Goal: Register for event/course

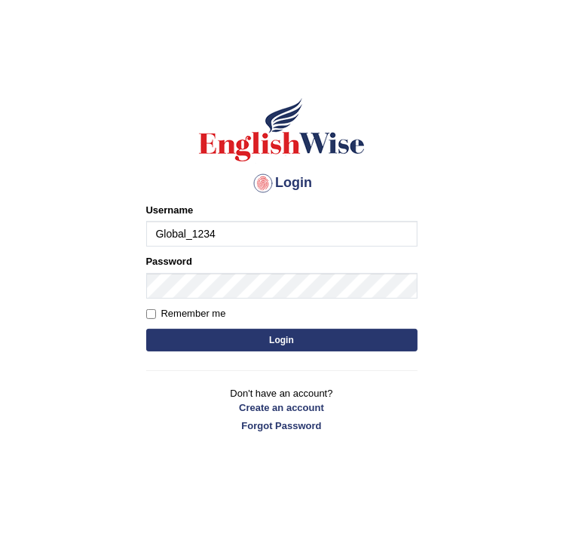
type input "Global_1234"
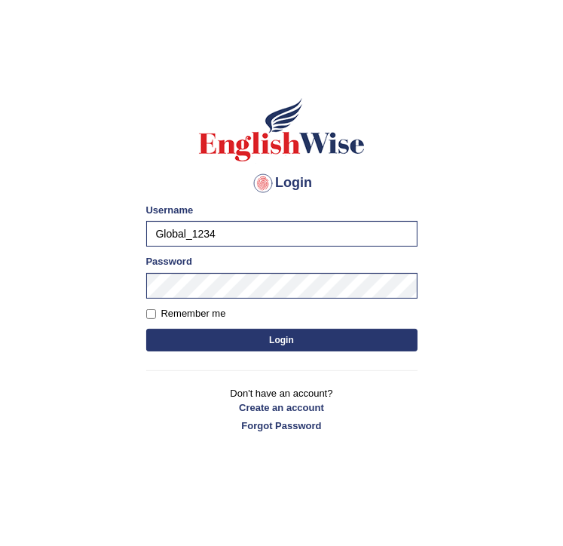
click at [250, 335] on button "Login" at bounding box center [281, 340] width 271 height 23
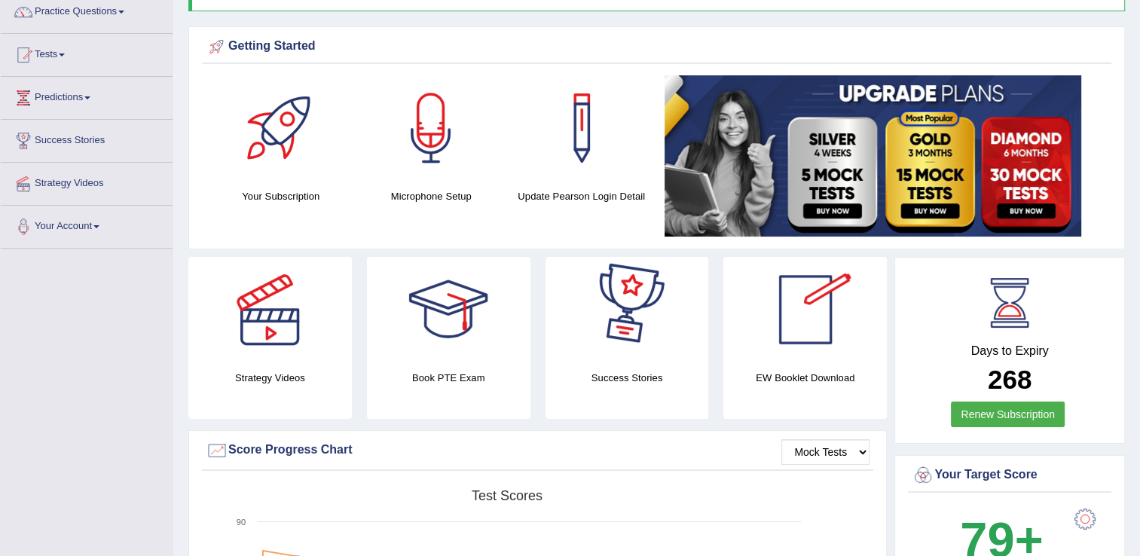
scroll to position [126, 0]
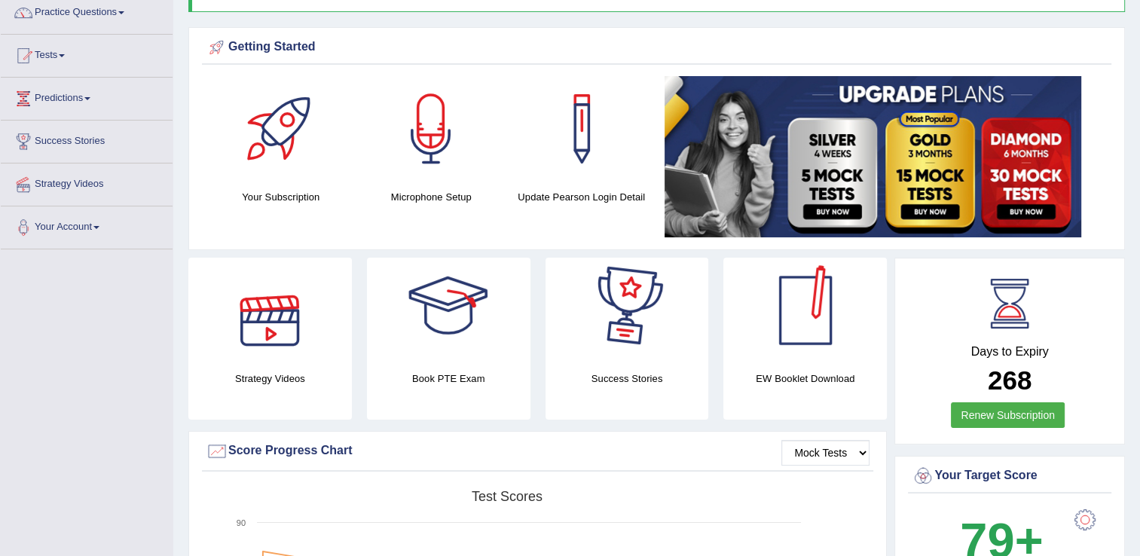
drag, startPoint x: 224, startPoint y: 363, endPoint x: 106, endPoint y: 363, distance: 118.3
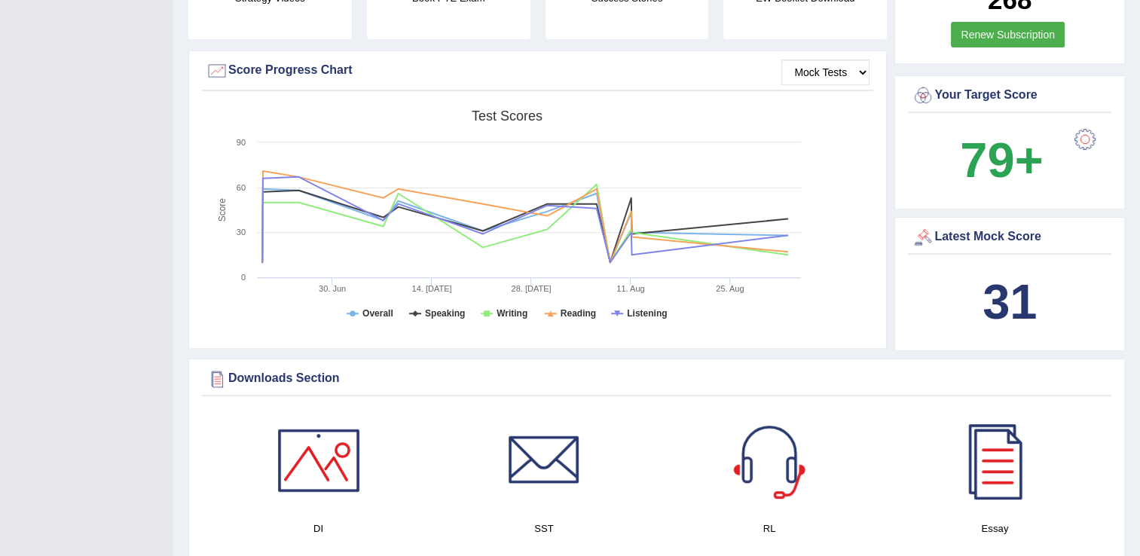
scroll to position [0, 0]
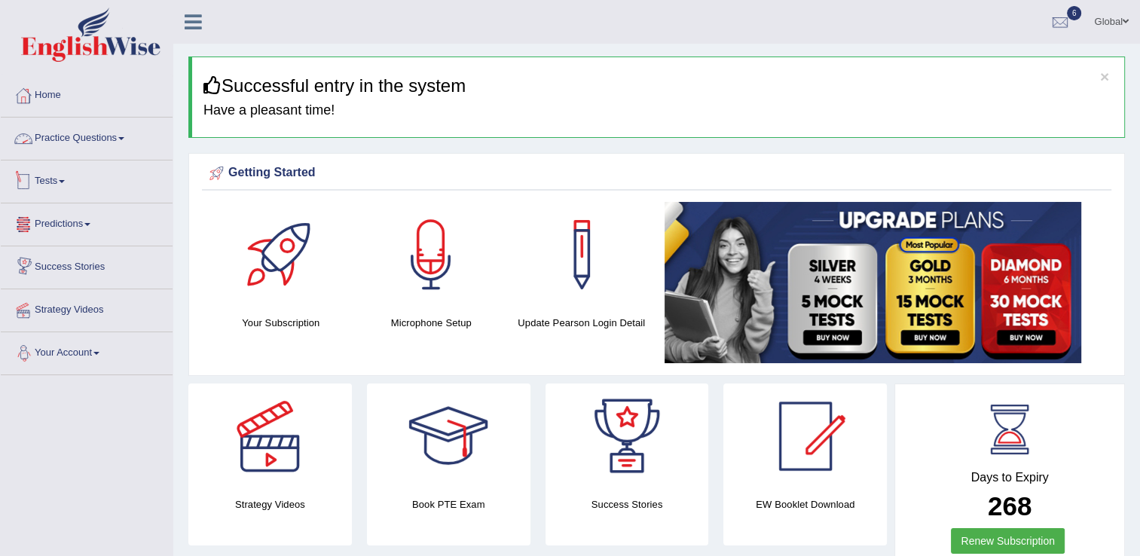
click at [57, 176] on link "Tests" at bounding box center [87, 180] width 172 height 38
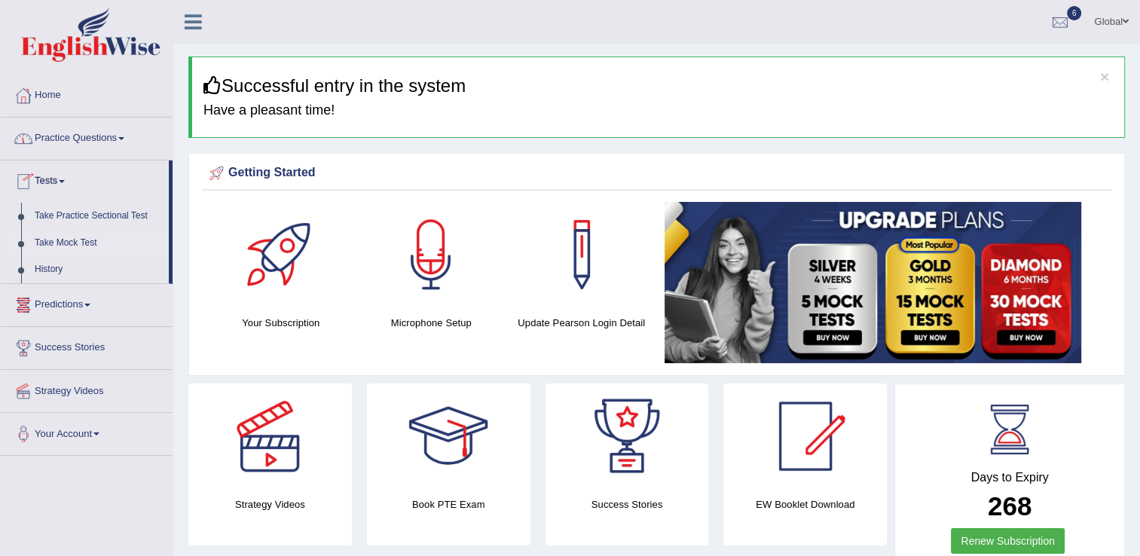
click at [81, 243] on link "Take Mock Test" at bounding box center [98, 243] width 141 height 27
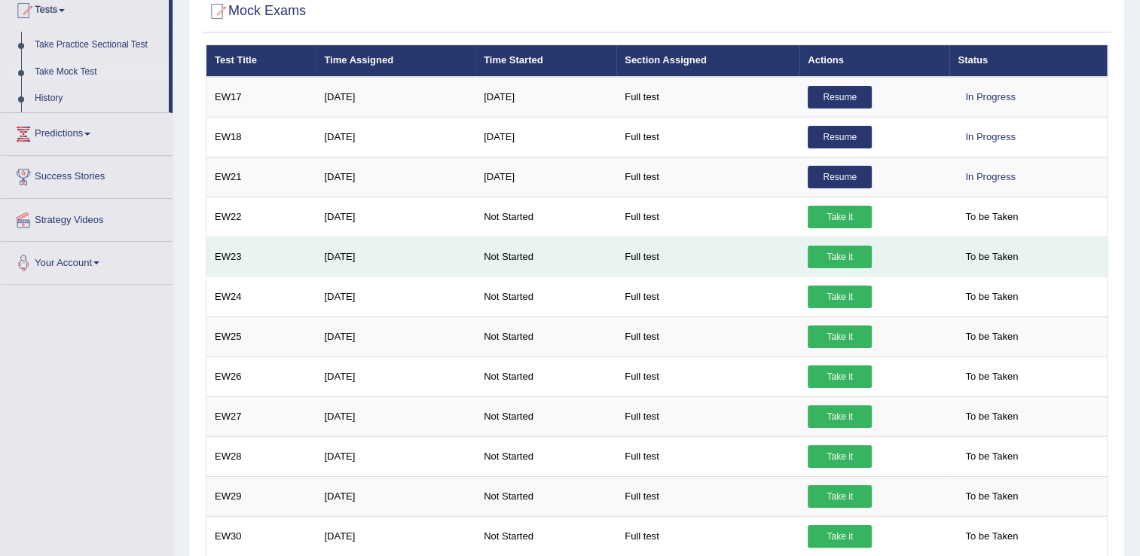
click at [820, 249] on link "Take it" at bounding box center [840, 257] width 64 height 23
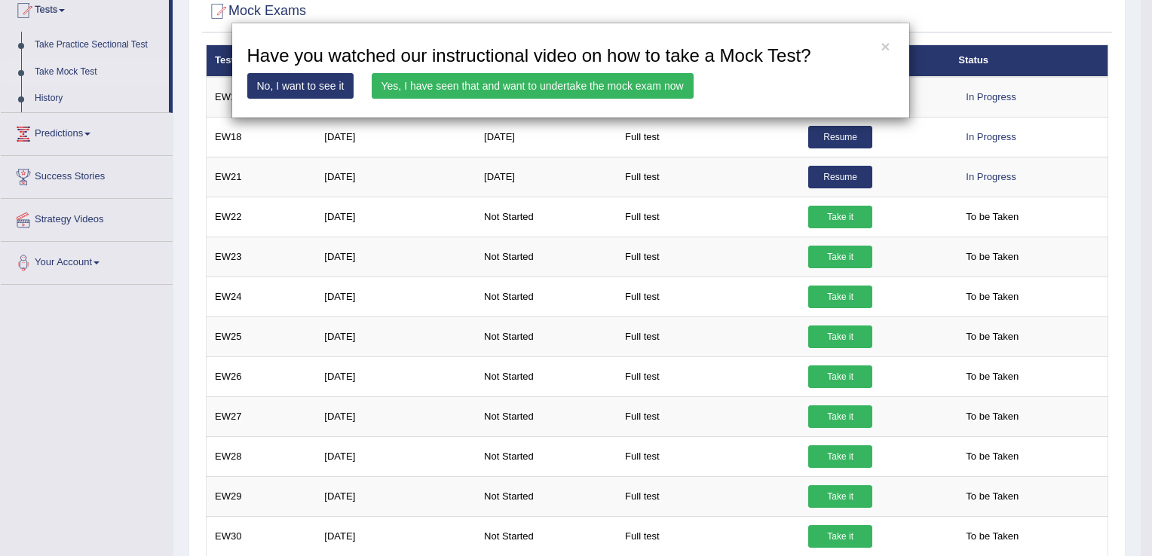
click at [547, 86] on link "Yes, I have seen that and want to undertake the mock exam now" at bounding box center [533, 86] width 322 height 26
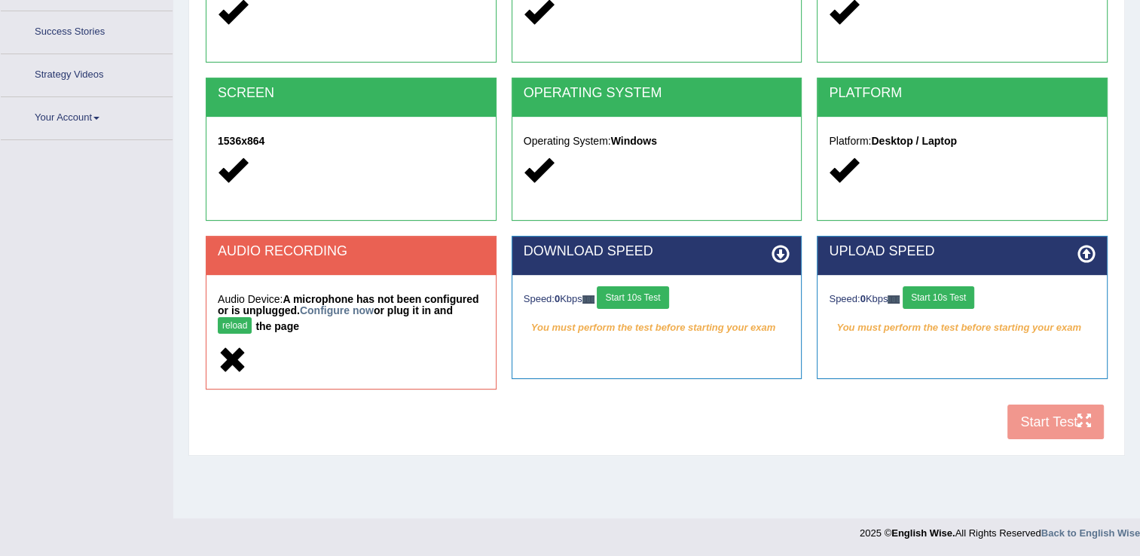
scroll to position [234, 0]
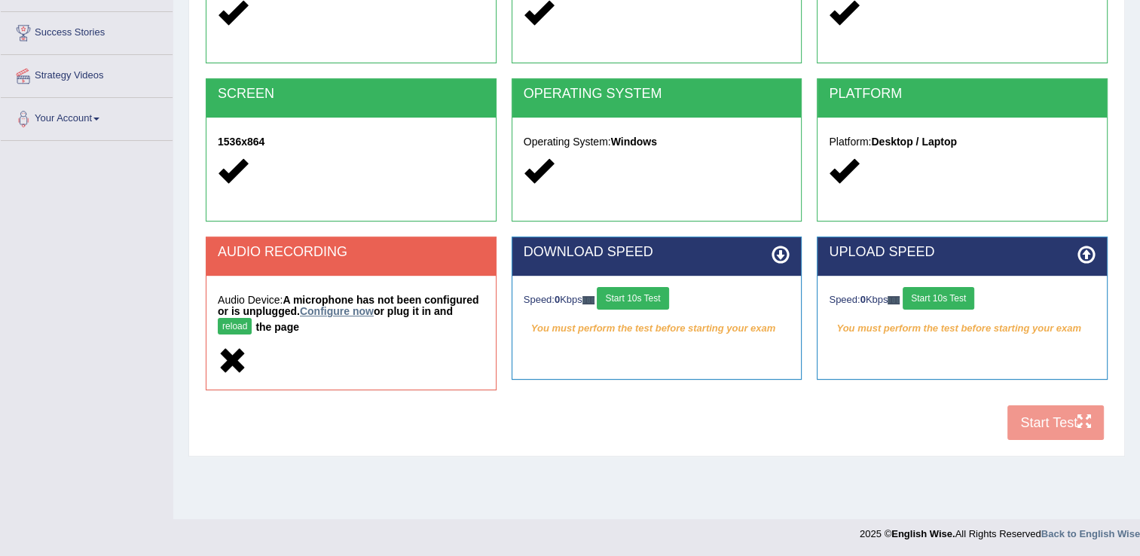
click at [312, 313] on link "Configure now" at bounding box center [337, 311] width 74 height 12
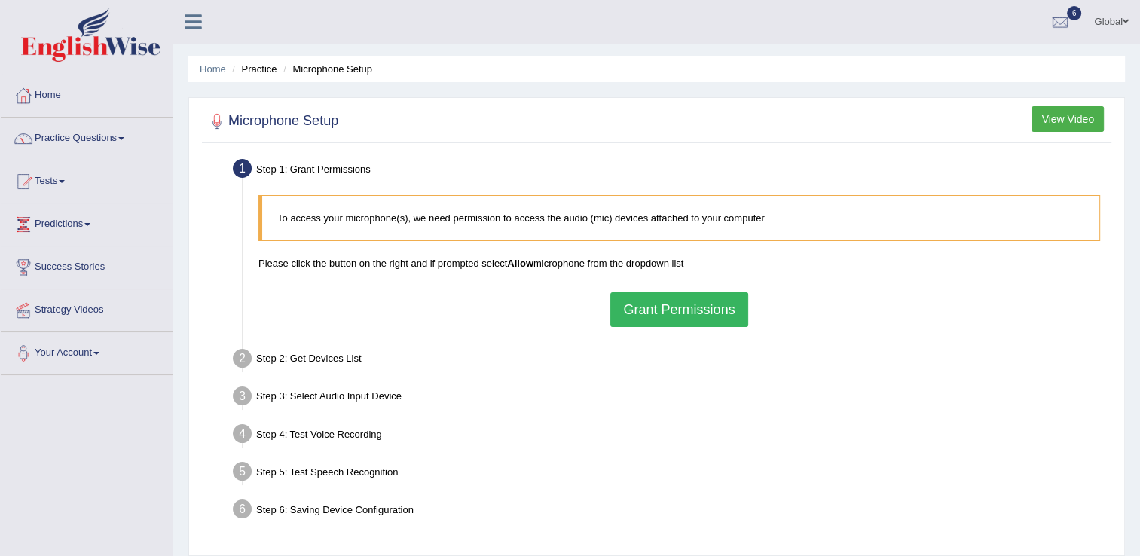
click at [686, 302] on button "Grant Permissions" at bounding box center [679, 309] width 137 height 35
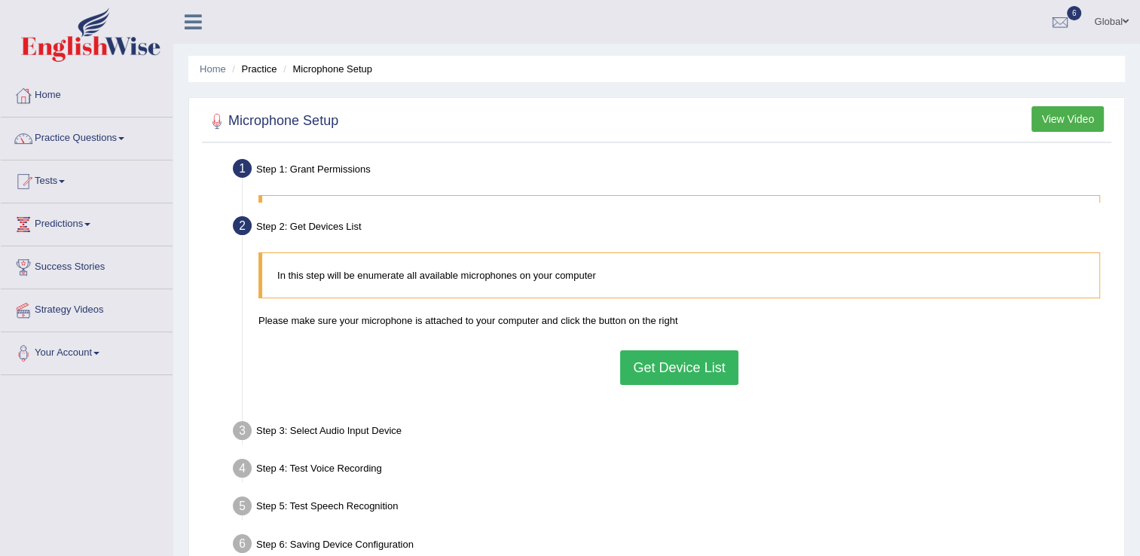
scroll to position [151, 0]
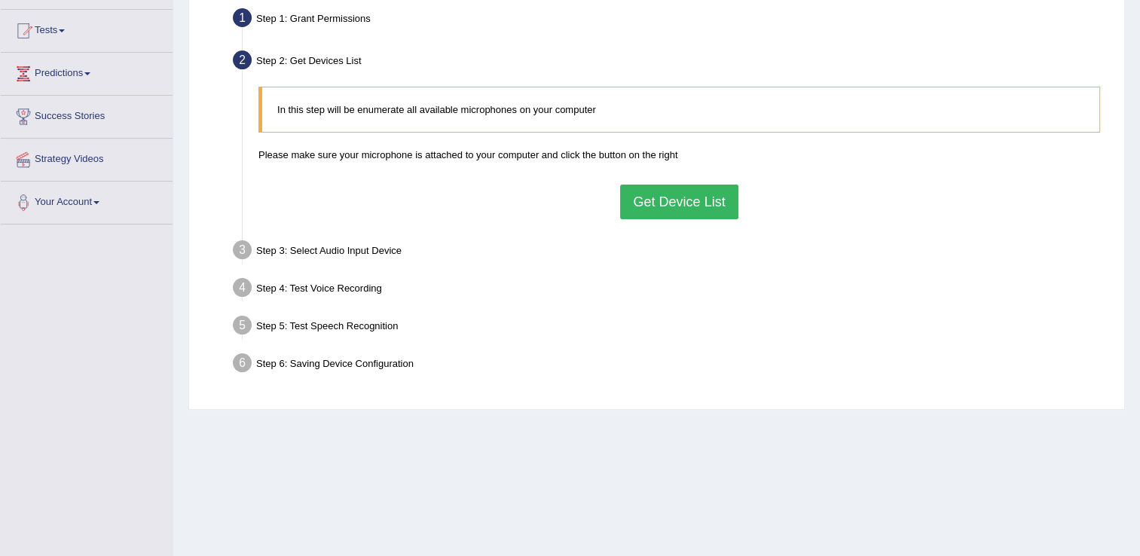
click at [653, 208] on button "Get Device List" at bounding box center [679, 202] width 118 height 35
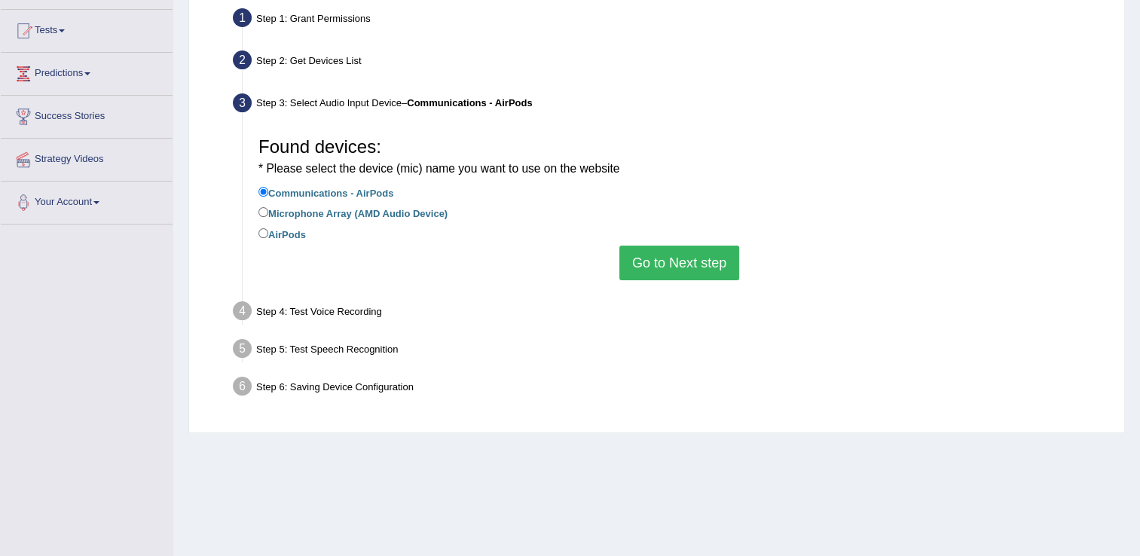
click at [666, 253] on button "Go to Next step" at bounding box center [680, 263] width 120 height 35
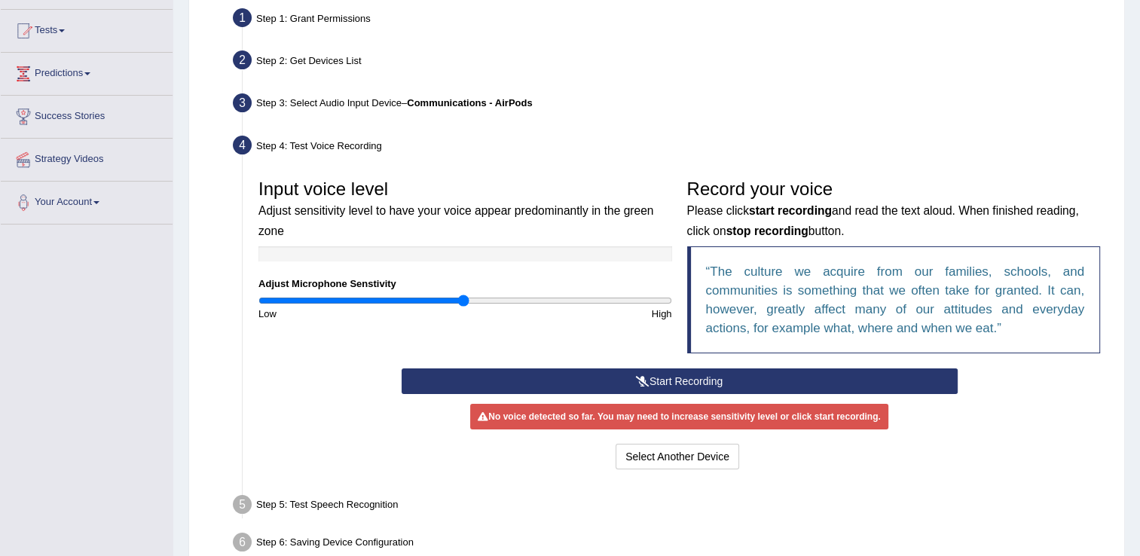
scroll to position [229, 0]
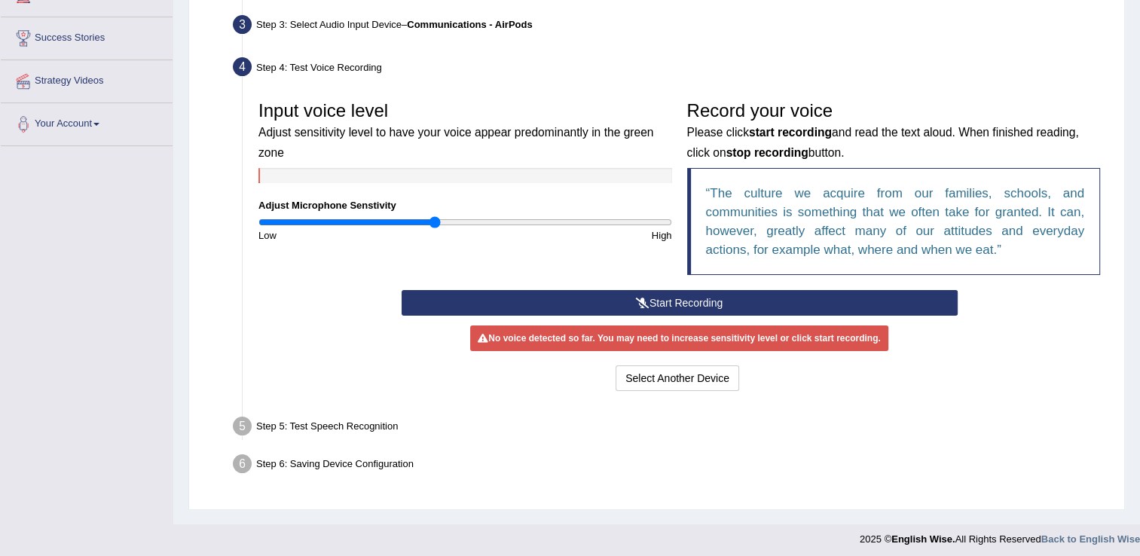
drag, startPoint x: 461, startPoint y: 216, endPoint x: 433, endPoint y: 223, distance: 28.2
click at [433, 223] on input "range" at bounding box center [466, 222] width 414 height 12
click at [548, 298] on button "Start Recording" at bounding box center [680, 303] width 556 height 26
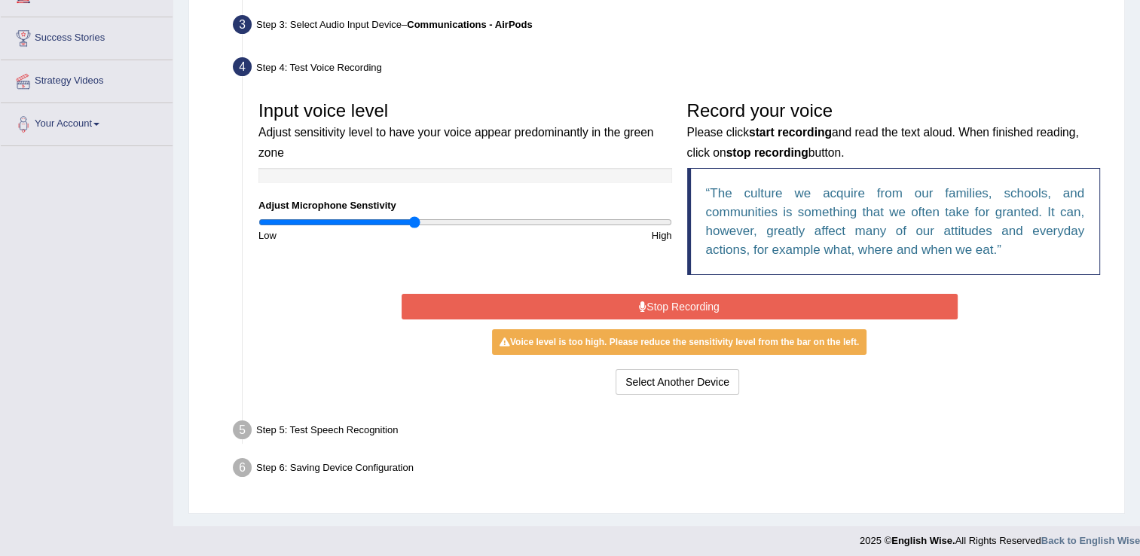
click at [413, 219] on input "range" at bounding box center [466, 222] width 414 height 12
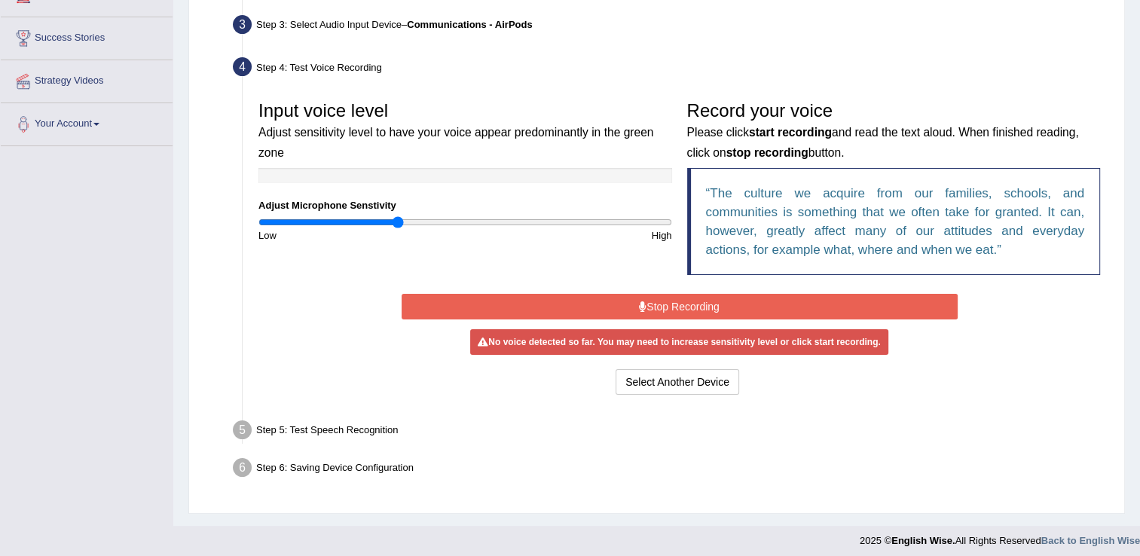
type input "0.7"
click at [400, 221] on input "range" at bounding box center [466, 222] width 414 height 12
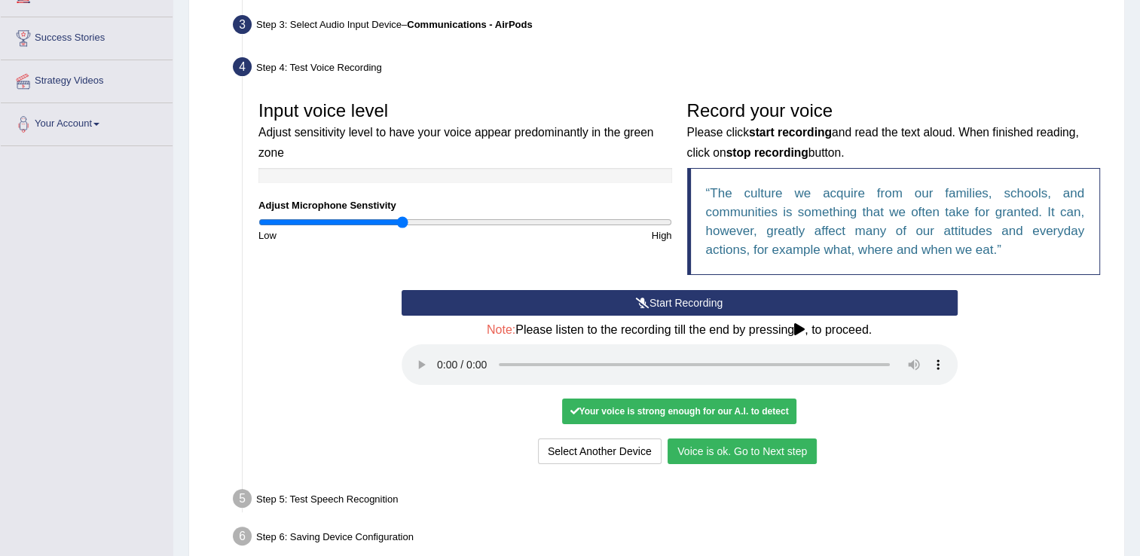
click at [749, 455] on button "Voice is ok. Go to Next step" at bounding box center [742, 452] width 149 height 26
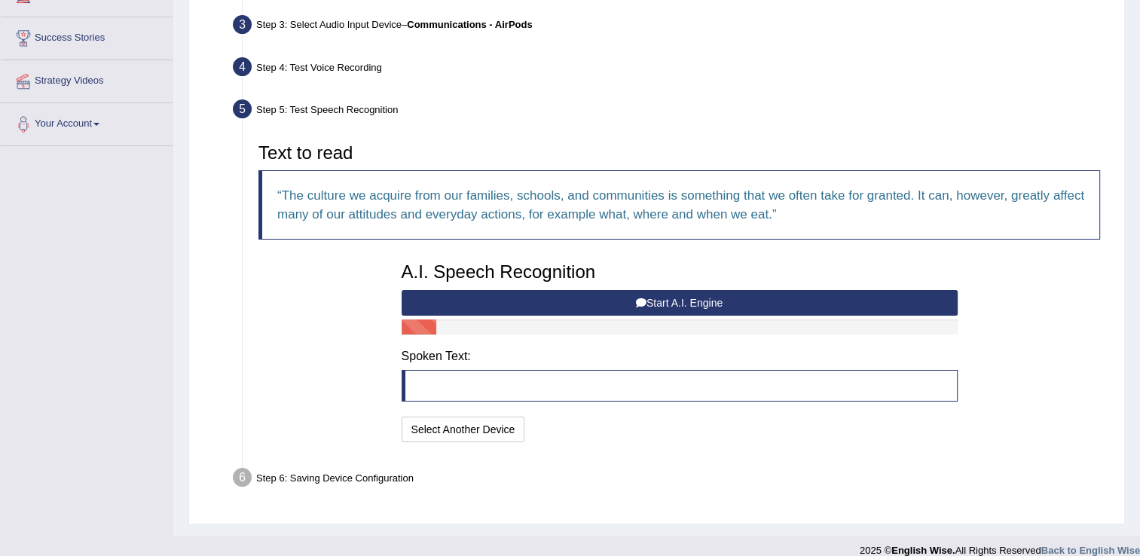
click at [542, 298] on button "Start A.I. Engine" at bounding box center [680, 303] width 556 height 26
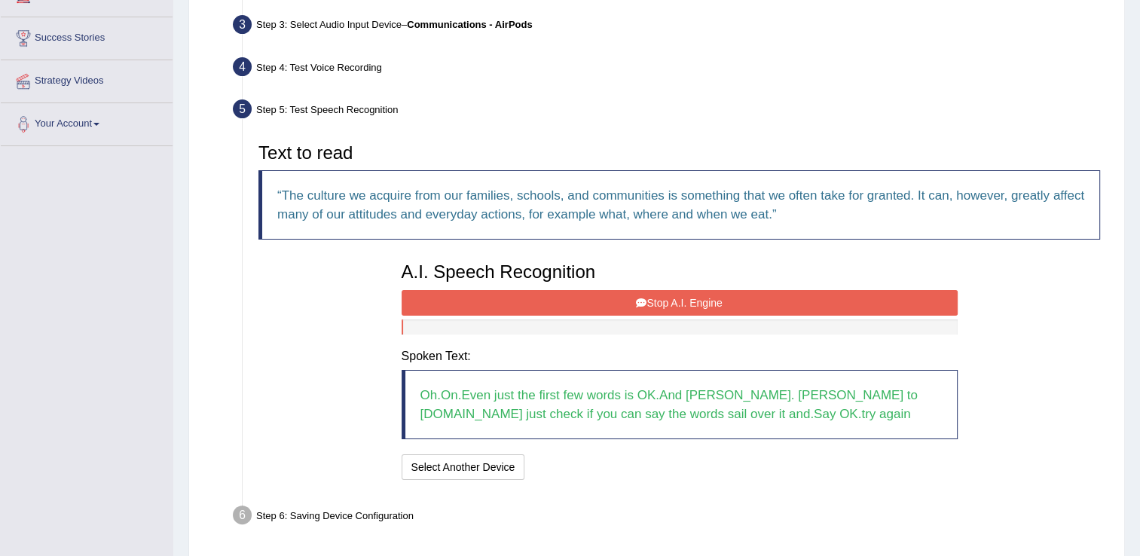
click at [537, 303] on div "A.I. Speech Recognition Start A.I. Engine Stop A.I. Engine Note: Please listen …" at bounding box center [679, 369] width 571 height 229
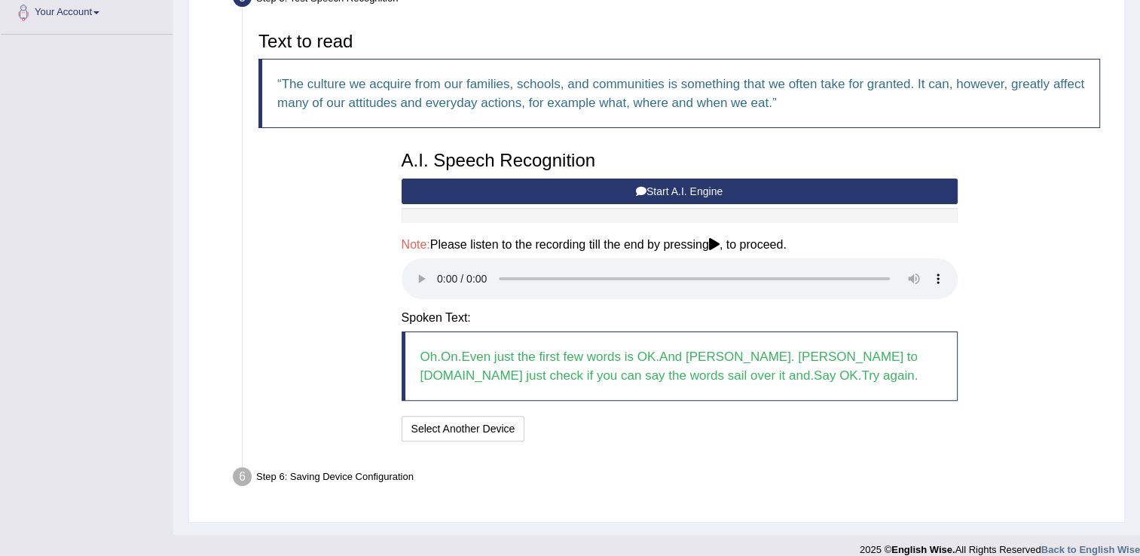
scroll to position [356, 0]
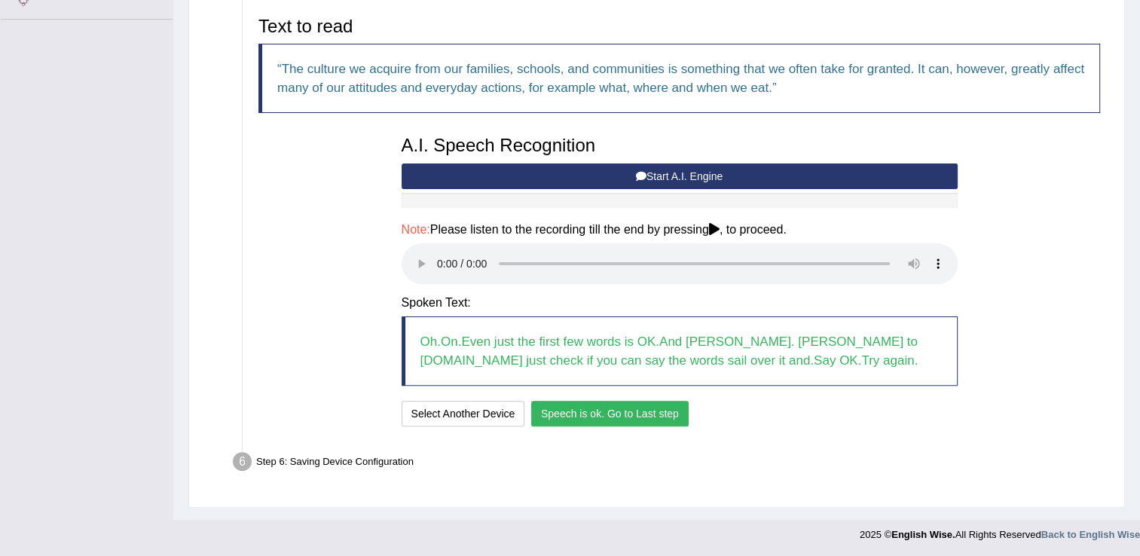
click at [594, 414] on button "Speech is ok. Go to Last step" at bounding box center [610, 414] width 158 height 26
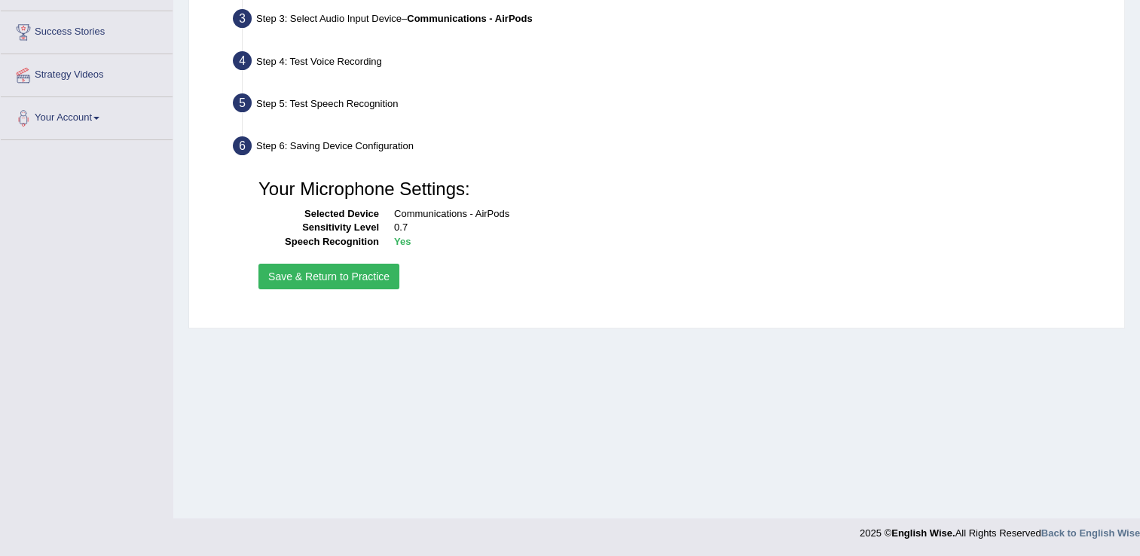
click at [354, 280] on button "Save & Return to Practice" at bounding box center [329, 277] width 141 height 26
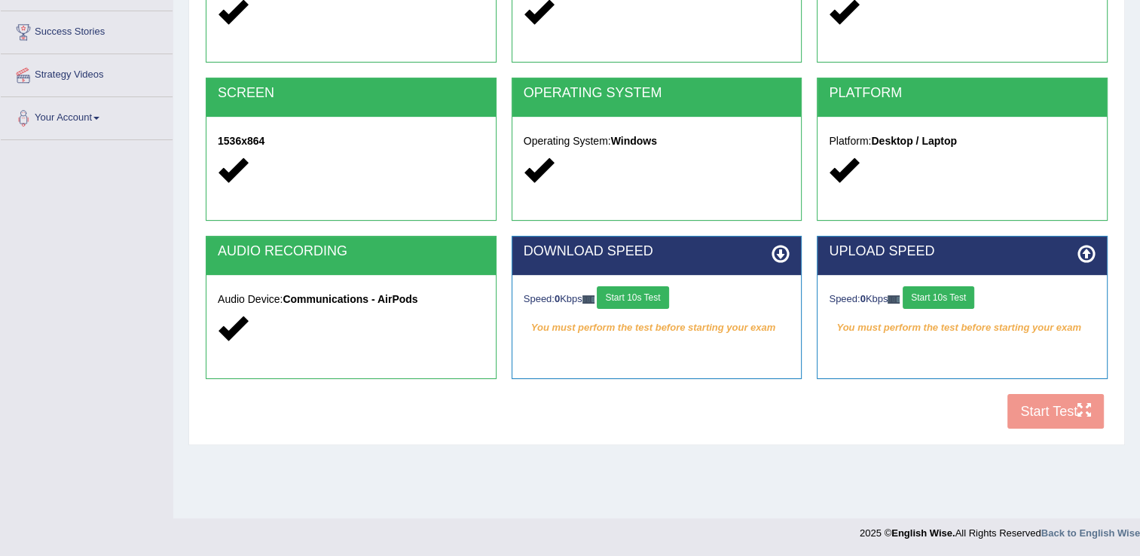
click at [648, 299] on button "Start 10s Test" at bounding box center [633, 297] width 72 height 23
click at [954, 296] on button "Start 10s Test" at bounding box center [939, 297] width 72 height 23
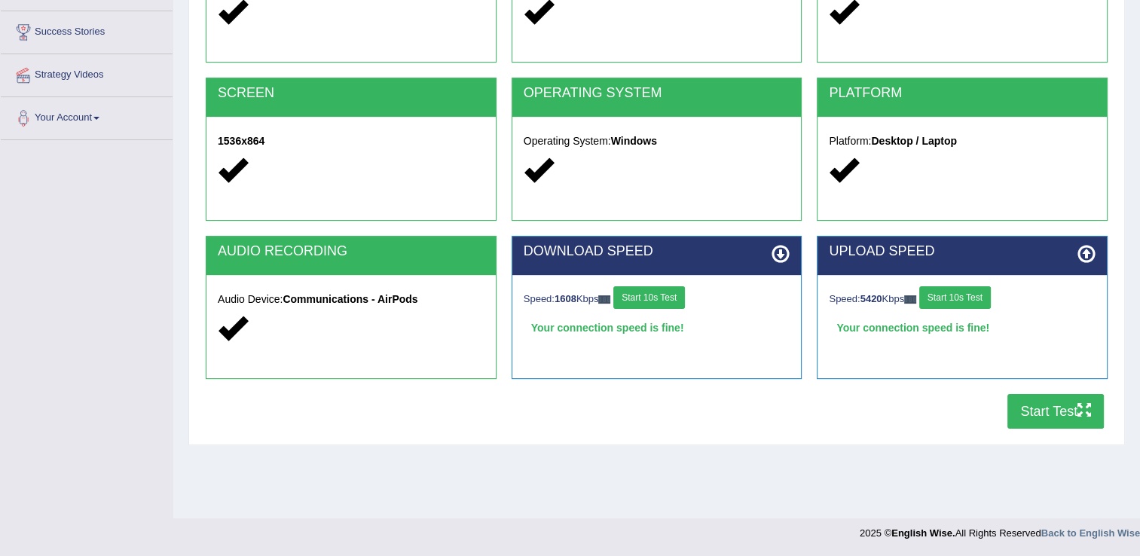
click at [1039, 409] on button "Start Test" at bounding box center [1056, 411] width 96 height 35
